Goal: Task Accomplishment & Management: Manage account settings

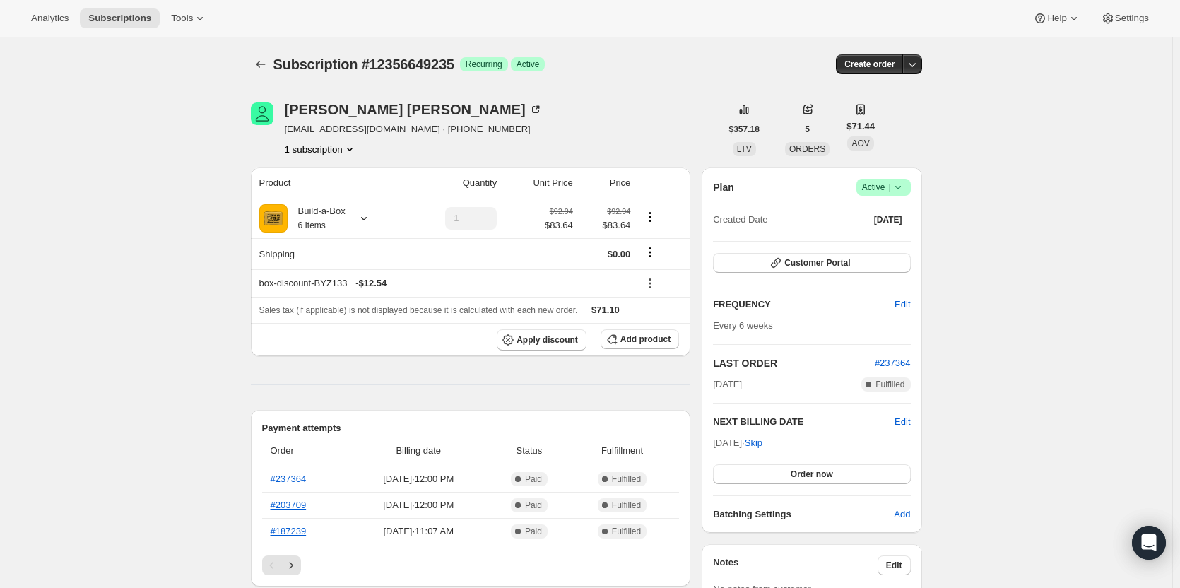
click at [906, 413] on div "Plan Success Active | Created Date Dec 15, 2024 Customer Portal FREQUENCY Edit …" at bounding box center [811, 350] width 197 height 343
click at [906, 415] on span "Edit" at bounding box center [902, 422] width 16 height 14
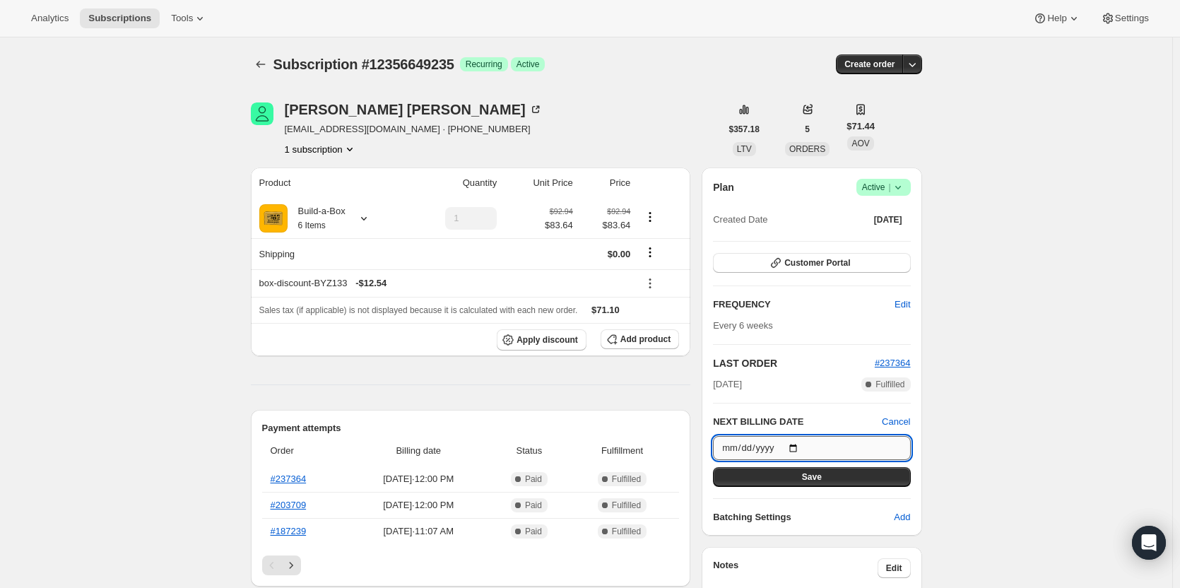
click at [798, 447] on input "2025-08-21" at bounding box center [811, 448] width 197 height 24
type input "2025-09-21"
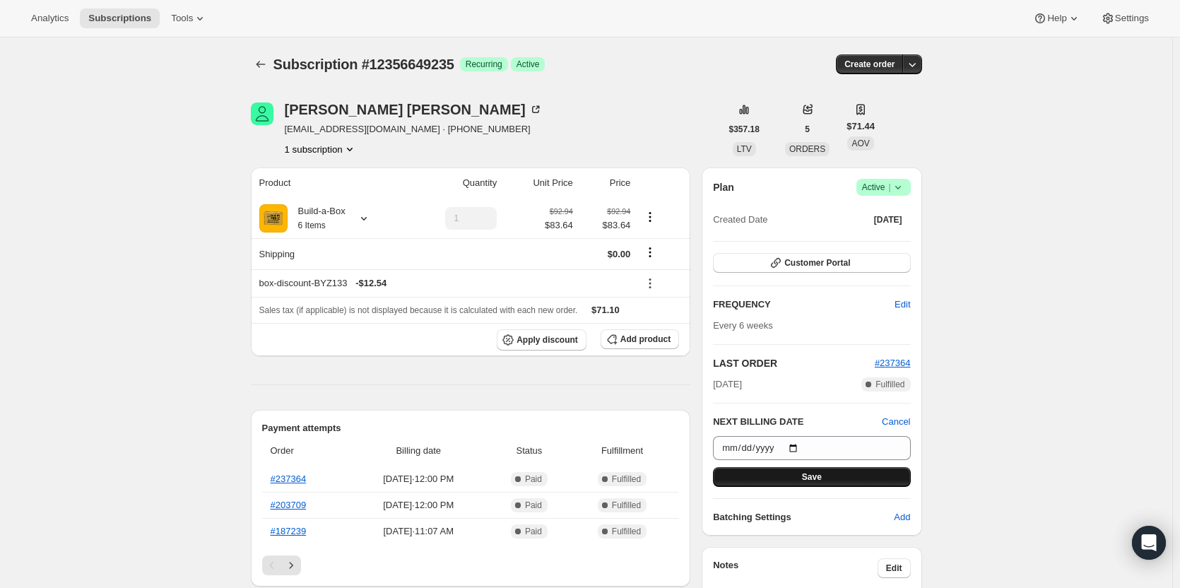
click at [789, 476] on button "Save" at bounding box center [811, 477] width 197 height 20
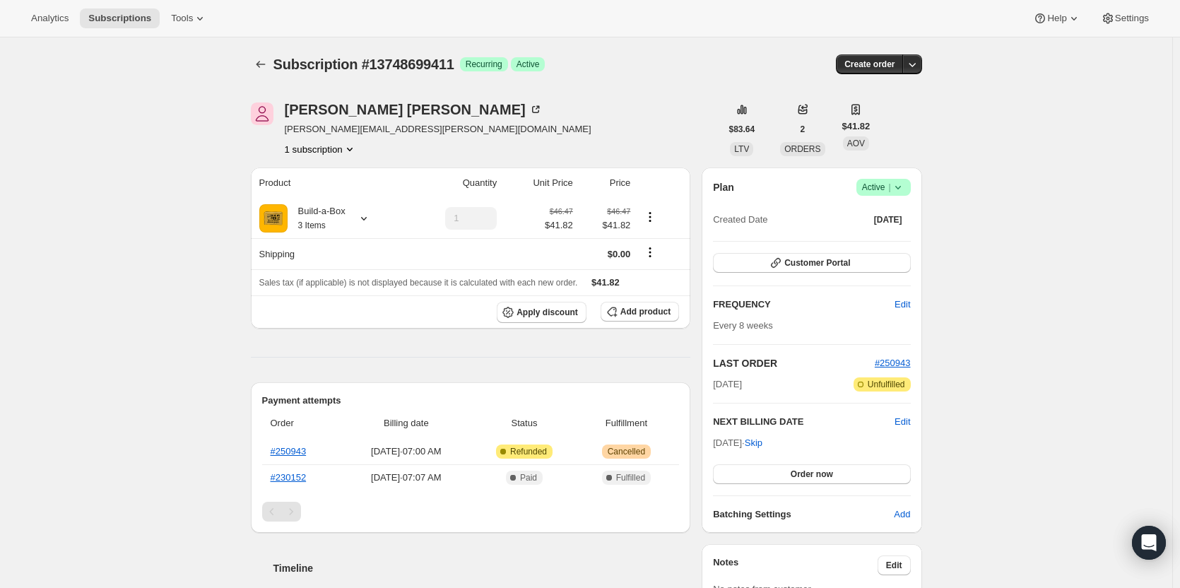
click at [894, 180] on icon at bounding box center [898, 187] width 14 height 14
click at [868, 235] on span "Cancel subscription" at bounding box center [888, 239] width 80 height 11
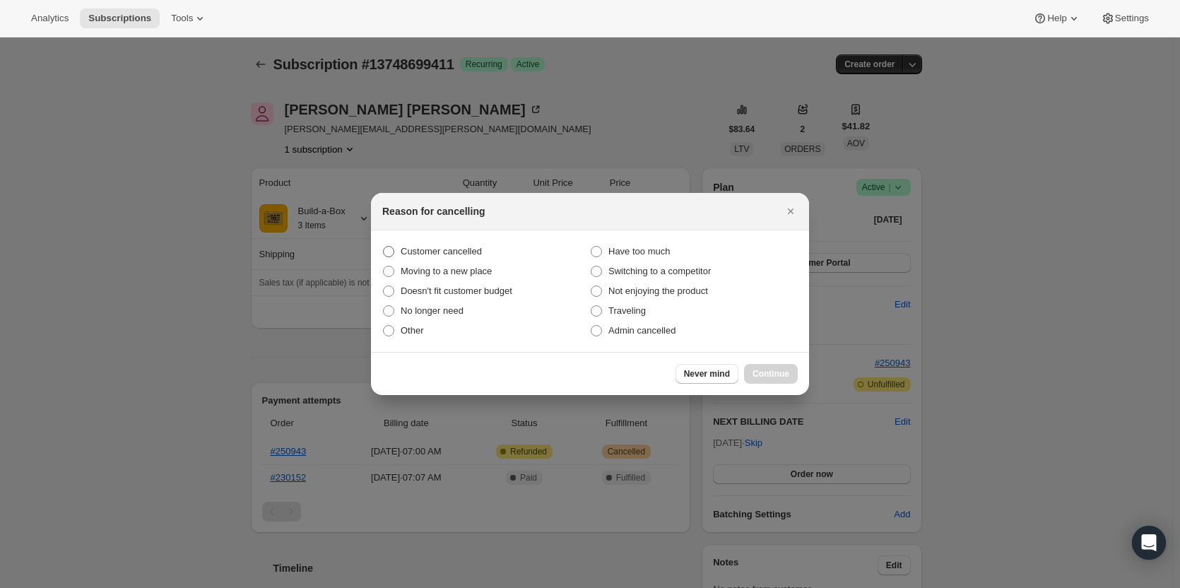
click at [435, 244] on label "Customer cancelled" at bounding box center [486, 252] width 208 height 20
click at [384, 246] on input "Customer cancelled" at bounding box center [383, 246] width 1 height 1
radio input "true"
click at [781, 375] on span "Continue" at bounding box center [770, 373] width 37 height 11
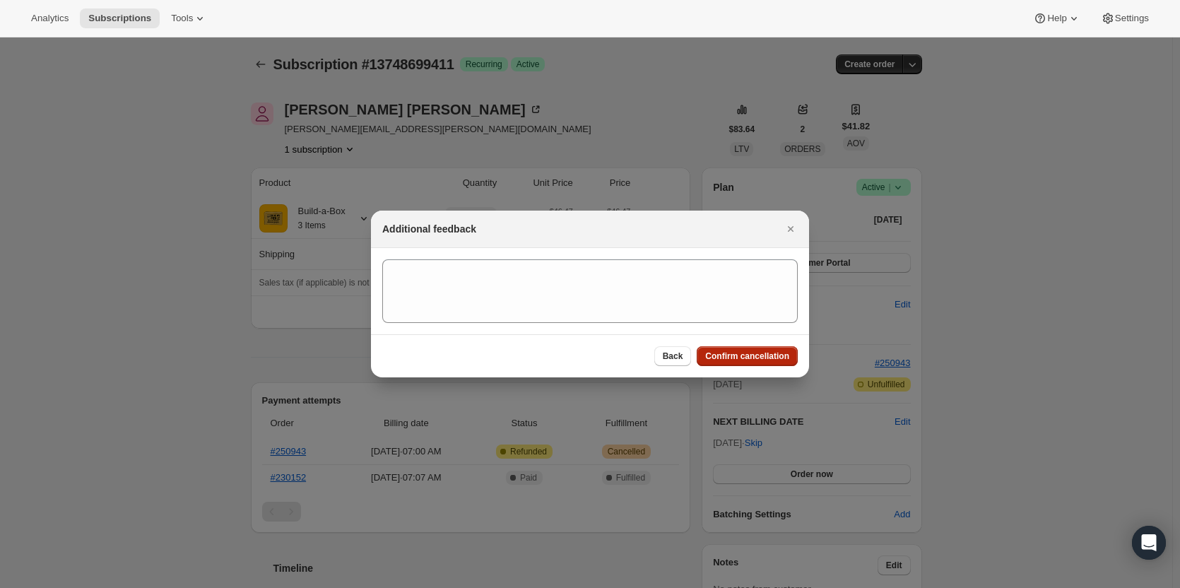
click at [758, 360] on span "Confirm cancellation" at bounding box center [747, 355] width 84 height 11
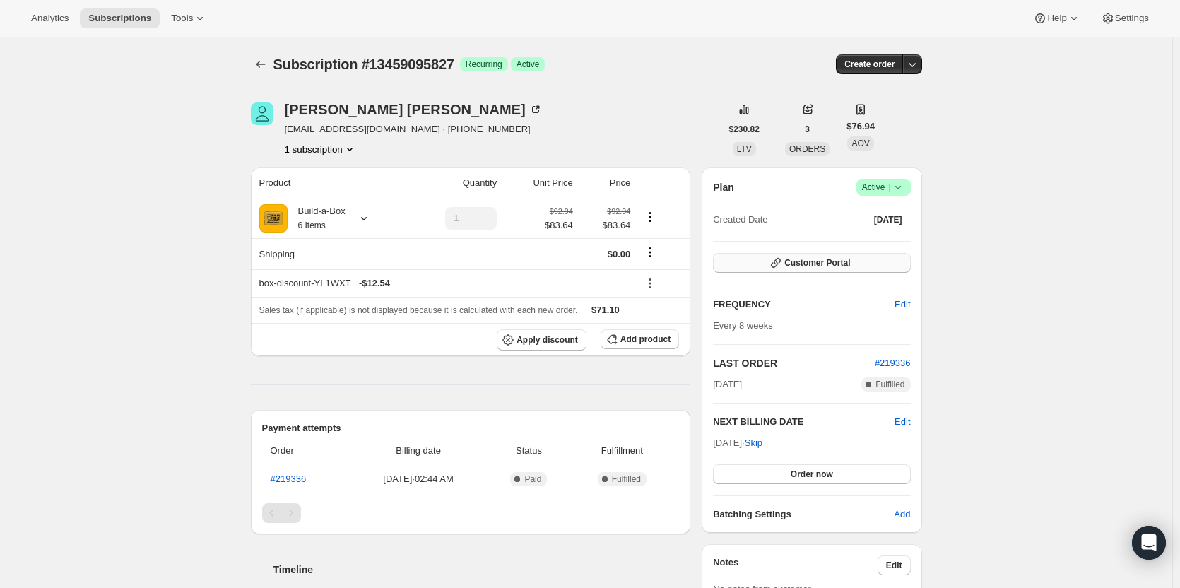
click at [810, 262] on span "Customer Portal" at bounding box center [817, 262] width 66 height 11
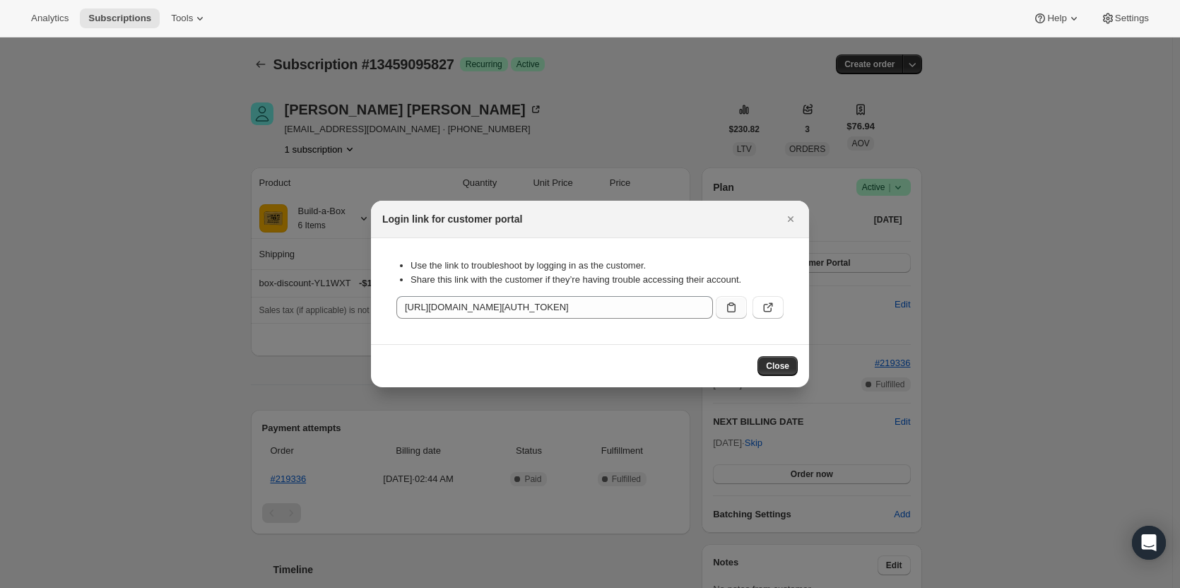
click at [729, 308] on icon ":rbt:" at bounding box center [731, 307] width 14 height 14
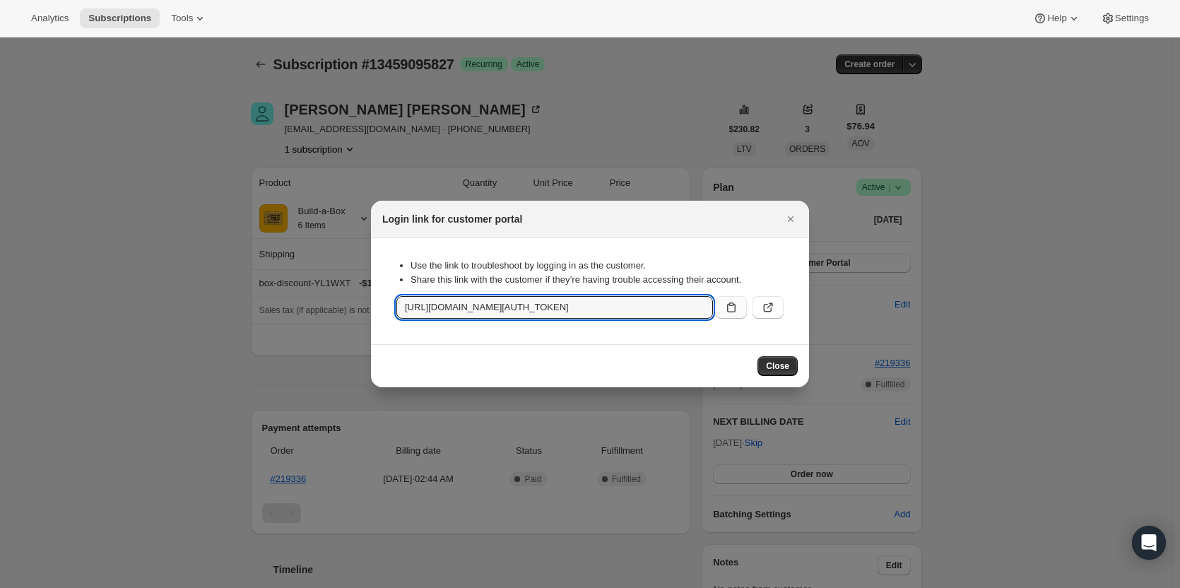
click at [170, 242] on div at bounding box center [590, 294] width 1180 height 588
